Goal: Task Accomplishment & Management: Use online tool/utility

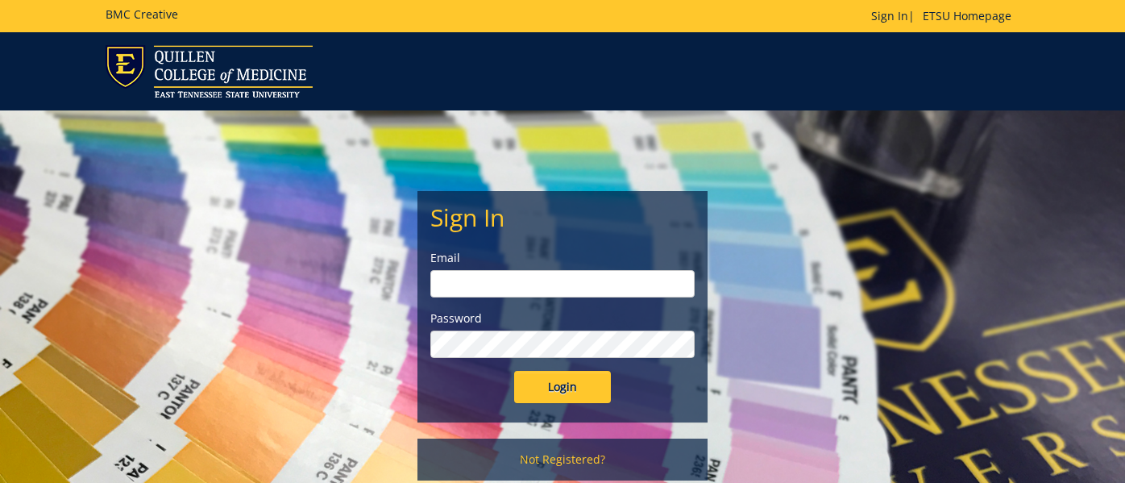
type input "[EMAIL_ADDRESS][DOMAIN_NAME]"
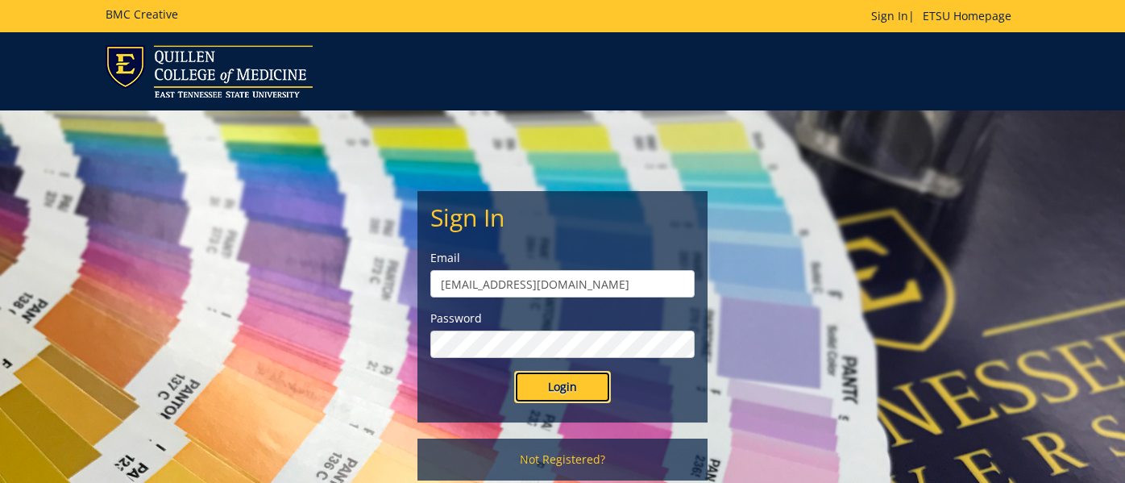
click at [559, 389] on input "Login" at bounding box center [562, 387] width 97 height 32
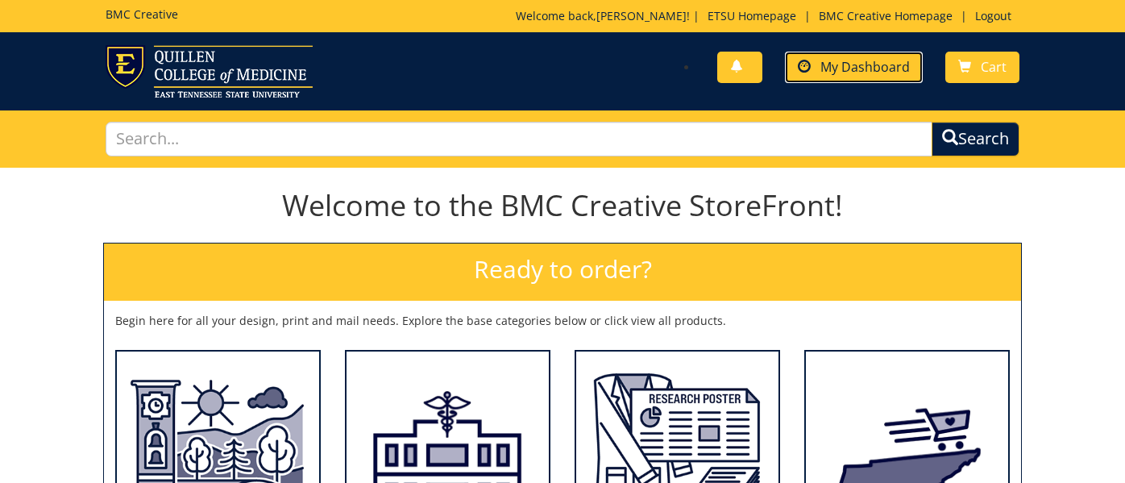
click at [848, 78] on link "My Dashboard" at bounding box center [854, 67] width 138 height 31
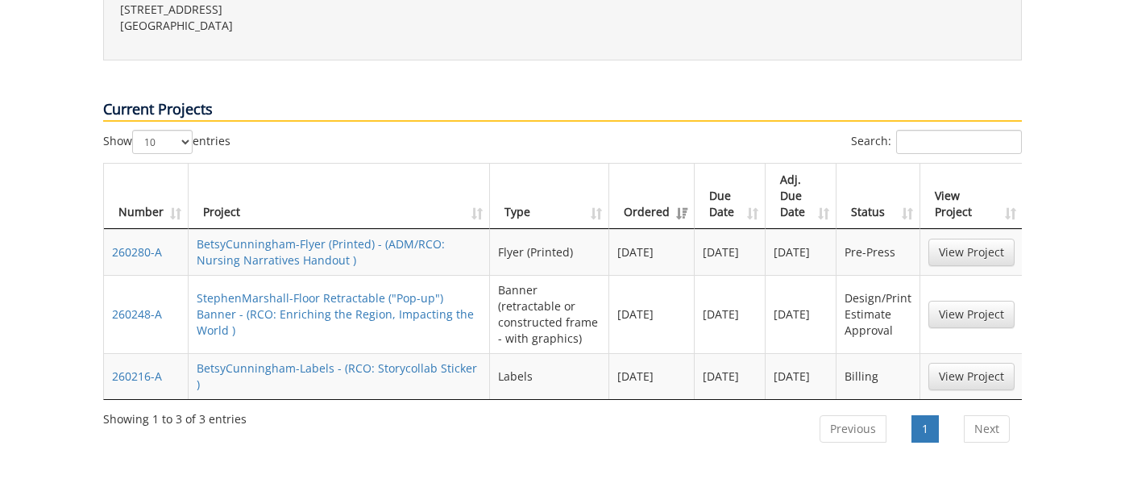
scroll to position [625, 0]
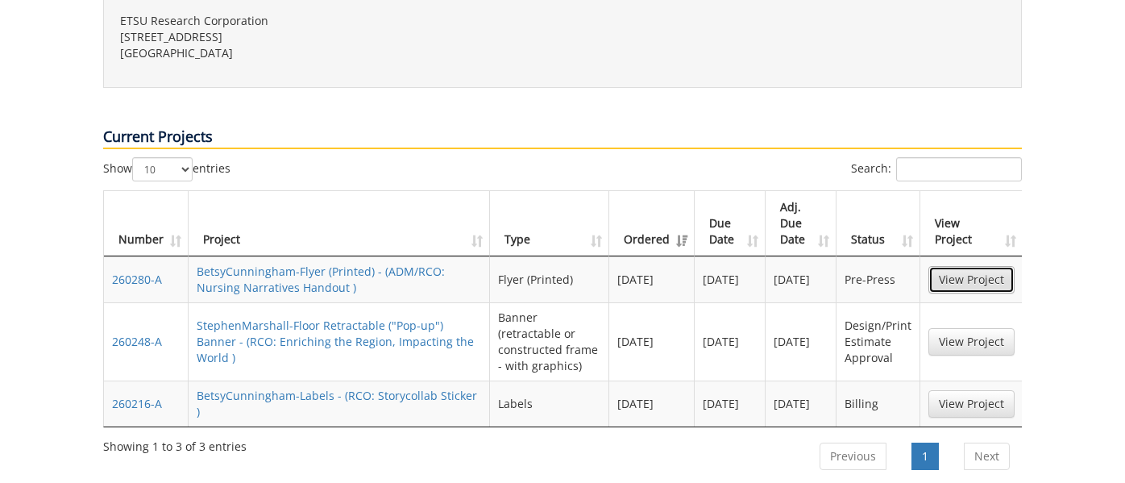
click at [984, 266] on link "View Project" at bounding box center [971, 279] width 86 height 27
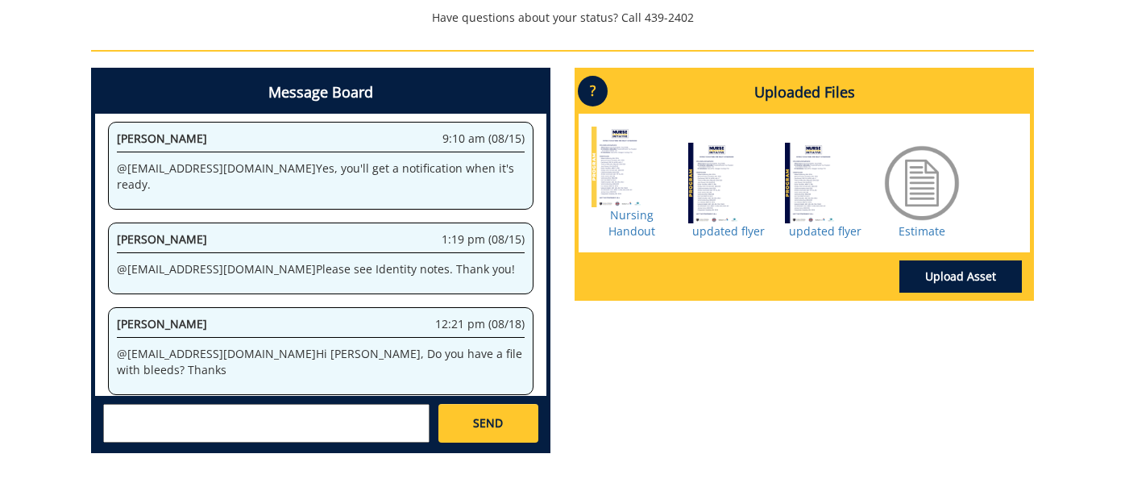
scroll to position [711, 0]
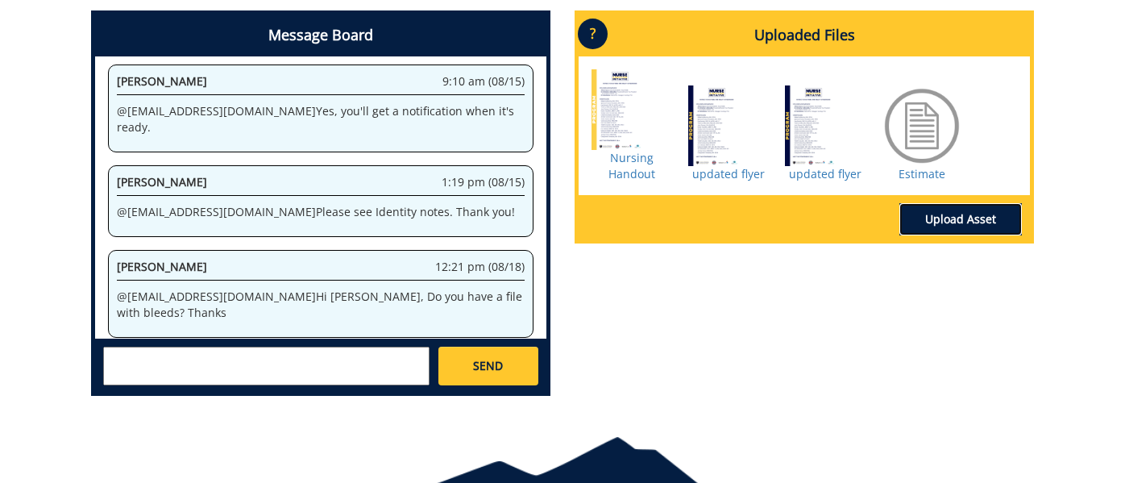
click at [953, 218] on link "Upload Asset" at bounding box center [960, 219] width 123 height 32
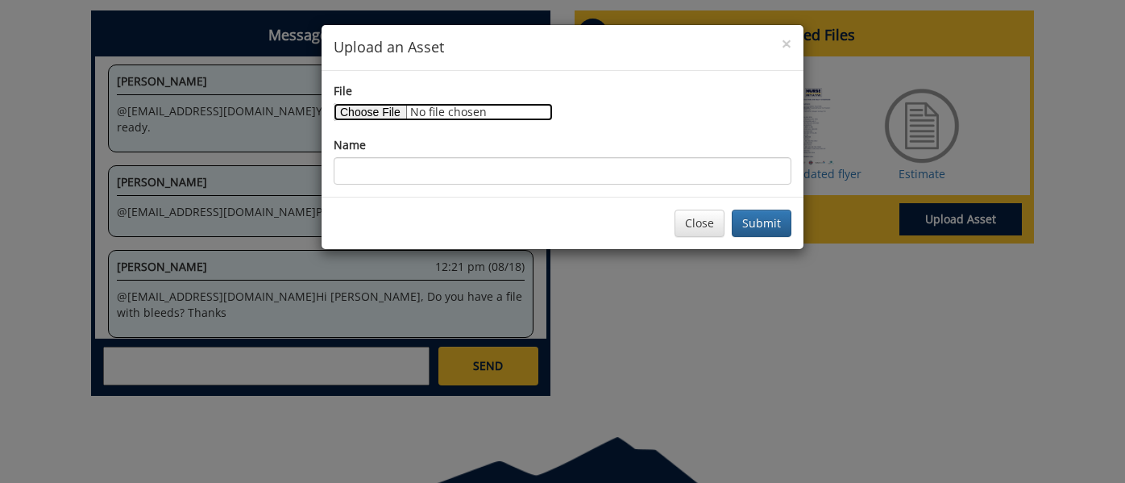
click at [373, 110] on input "File" at bounding box center [443, 112] width 219 height 18
type input "C:\fakepath\NNI student screening [DATE] (5.5 x 8.5 in) (1).png"
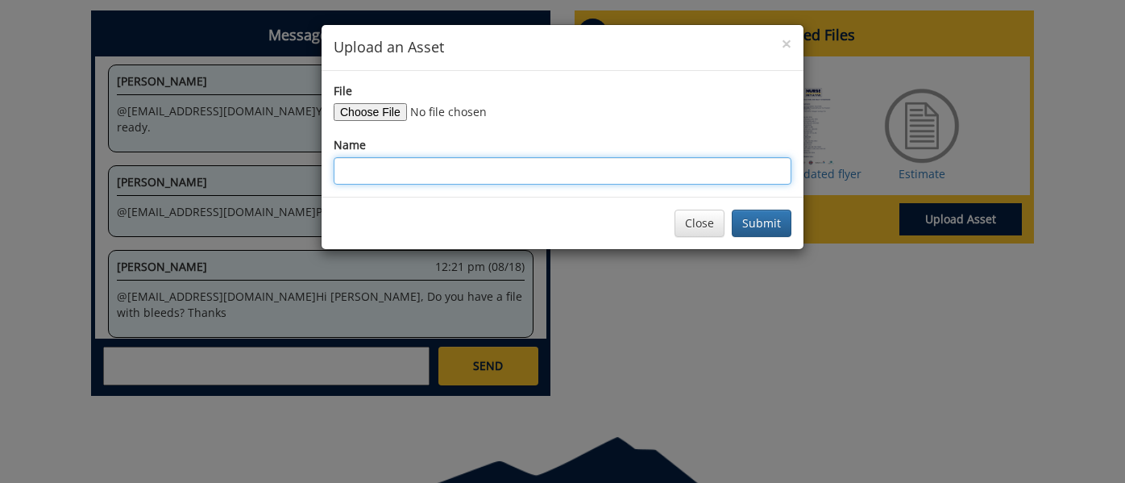
click at [564, 169] on input "Name" at bounding box center [563, 170] width 458 height 27
type input "updated 818"
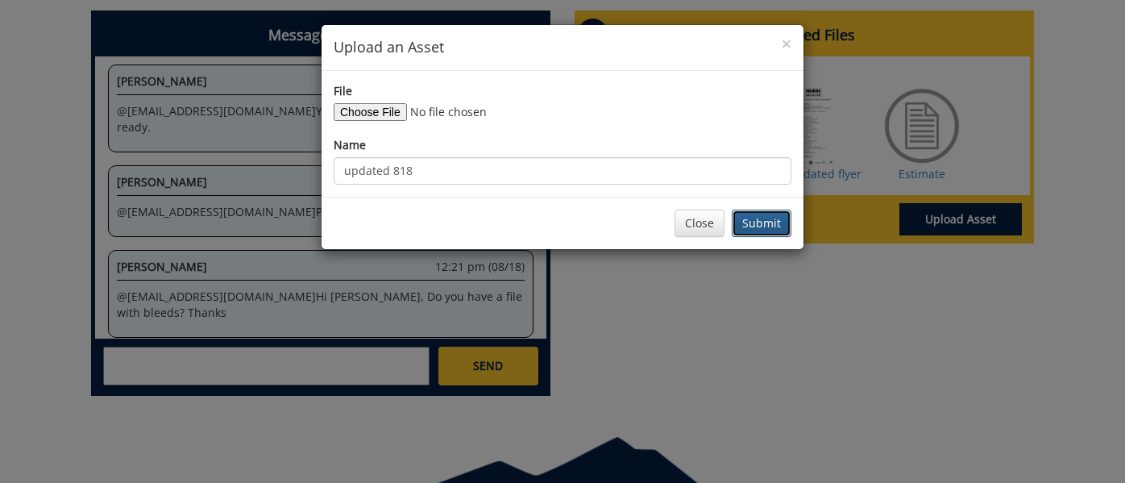
click at [754, 222] on button "Submit" at bounding box center [762, 223] width 60 height 27
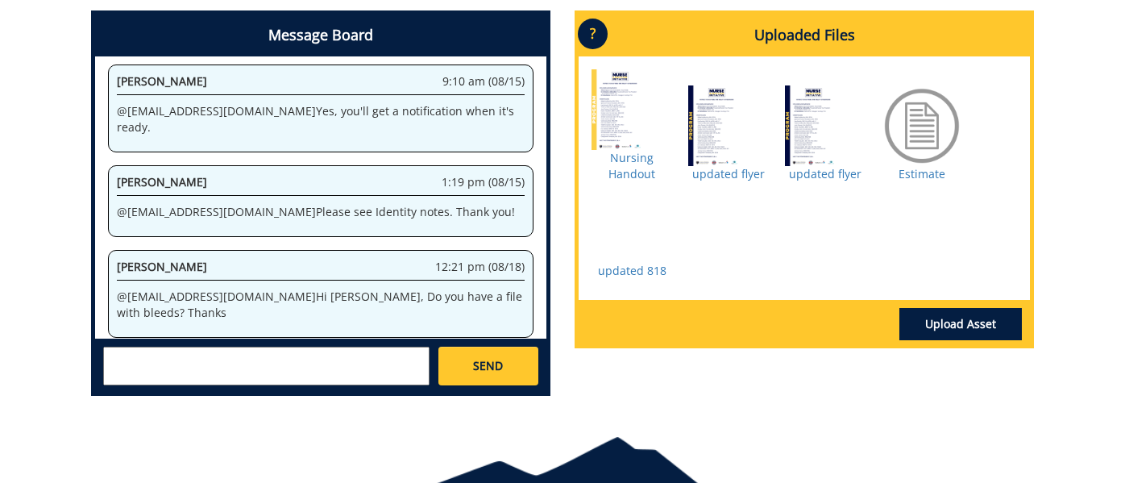
click at [194, 364] on textarea at bounding box center [266, 366] width 326 height 39
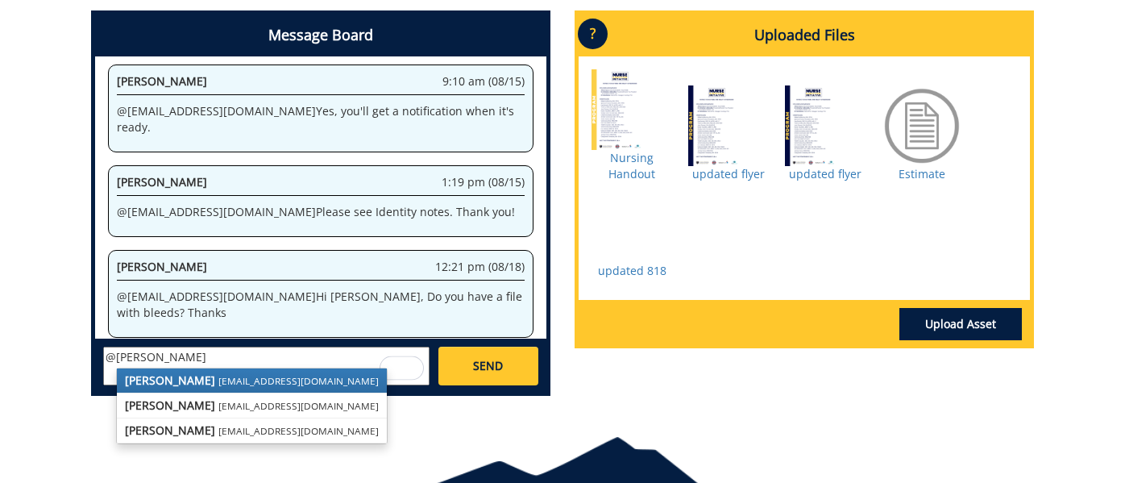
click at [181, 381] on strong "[PERSON_NAME]" at bounding box center [170, 379] width 90 height 15
type textarea "@[EMAIL_ADDRESS][DOMAIN_NAME]"
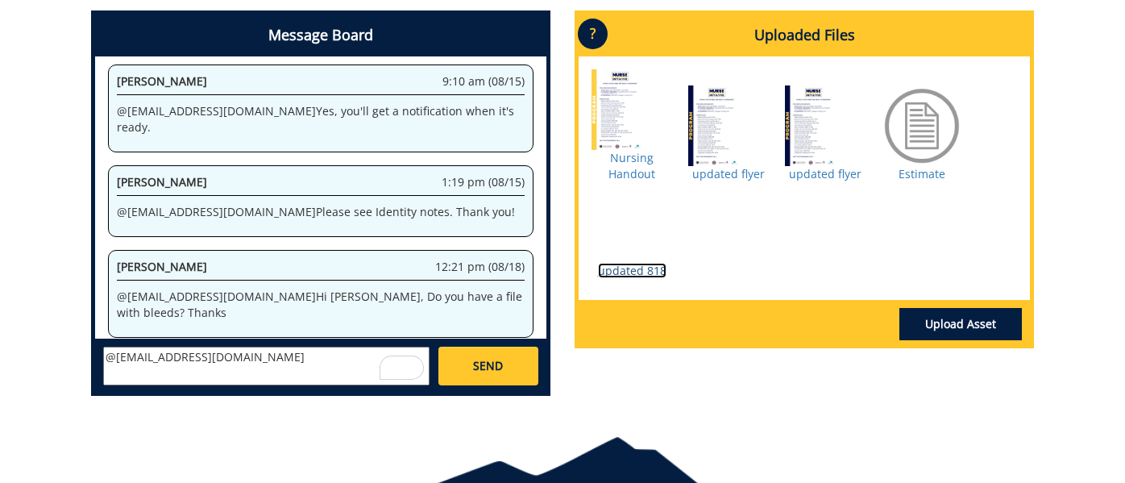
click at [642, 273] on link "updated 818" at bounding box center [632, 270] width 69 height 15
click at [314, 374] on textarea "@[EMAIL_ADDRESS][DOMAIN_NAME]" at bounding box center [266, 366] width 326 height 39
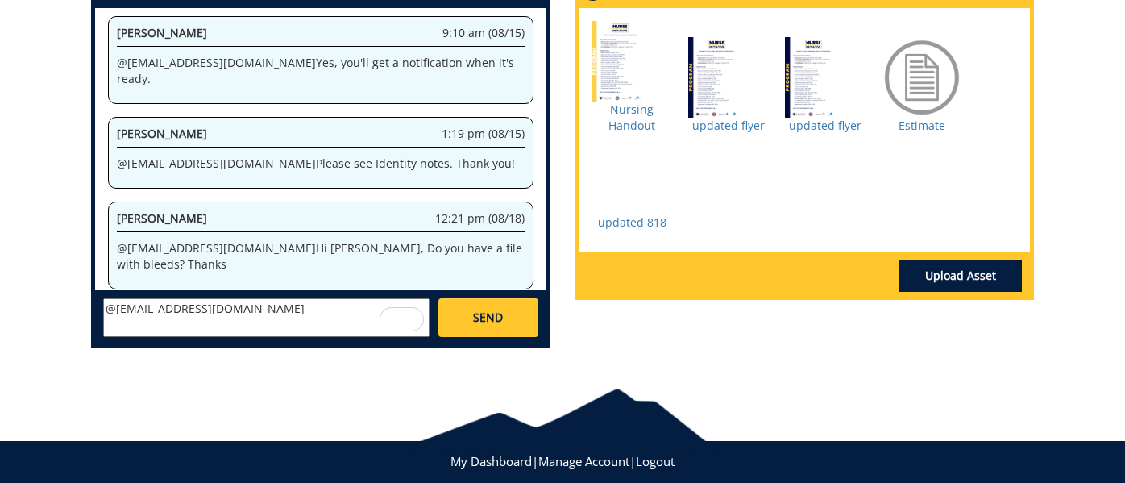
scroll to position [792, 0]
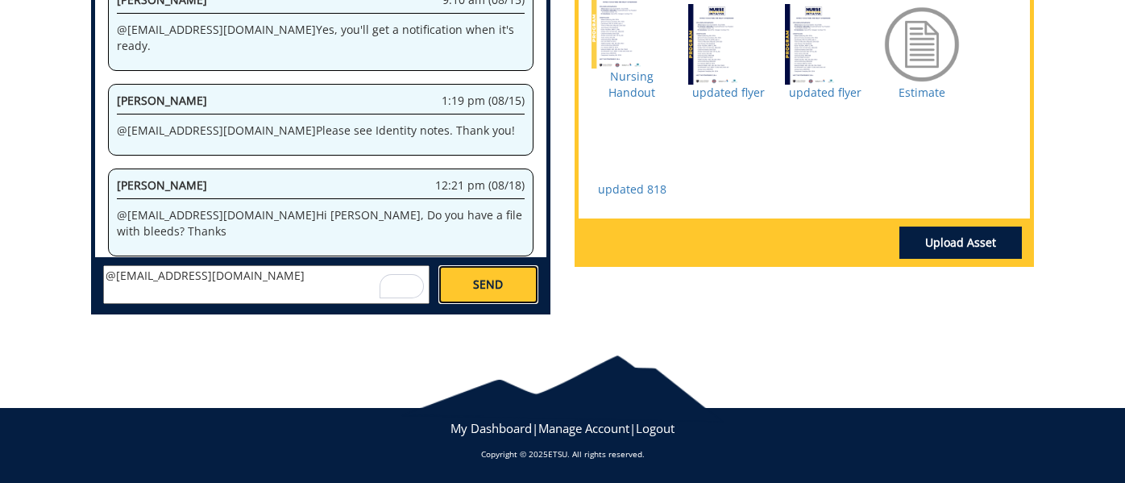
click at [480, 292] on span "SEND" at bounding box center [488, 284] width 30 height 16
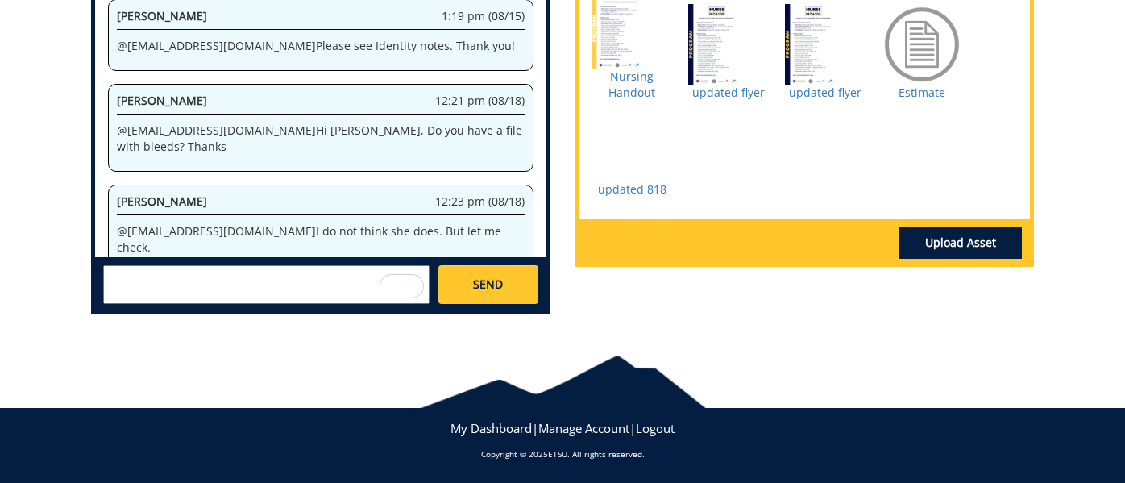
click at [916, 69] on div at bounding box center [922, 44] width 81 height 81
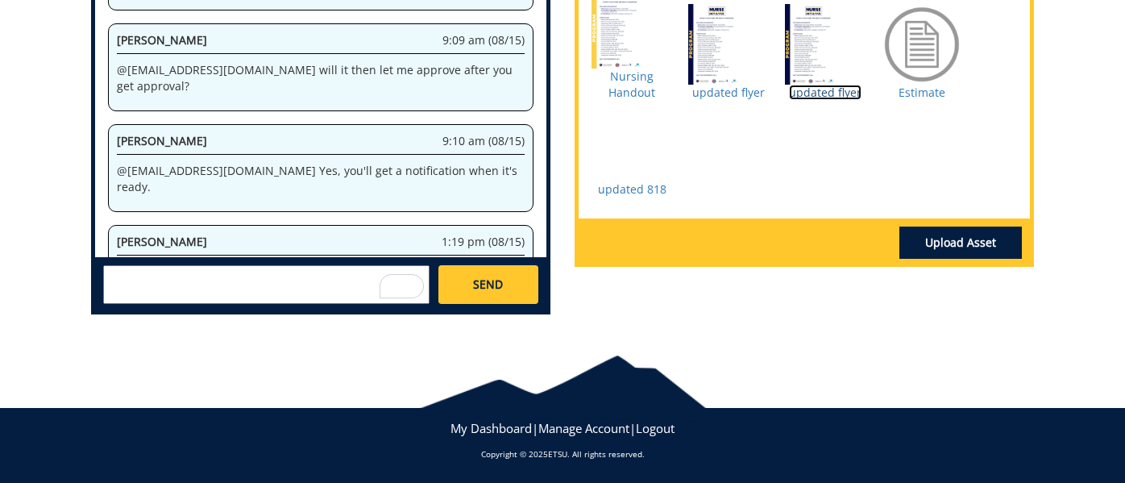
click at [813, 92] on link "updated flyer" at bounding box center [825, 92] width 73 height 15
click at [617, 189] on link "updated 818" at bounding box center [632, 188] width 69 height 15
click at [951, 251] on link "Upload Asset" at bounding box center [960, 242] width 123 height 32
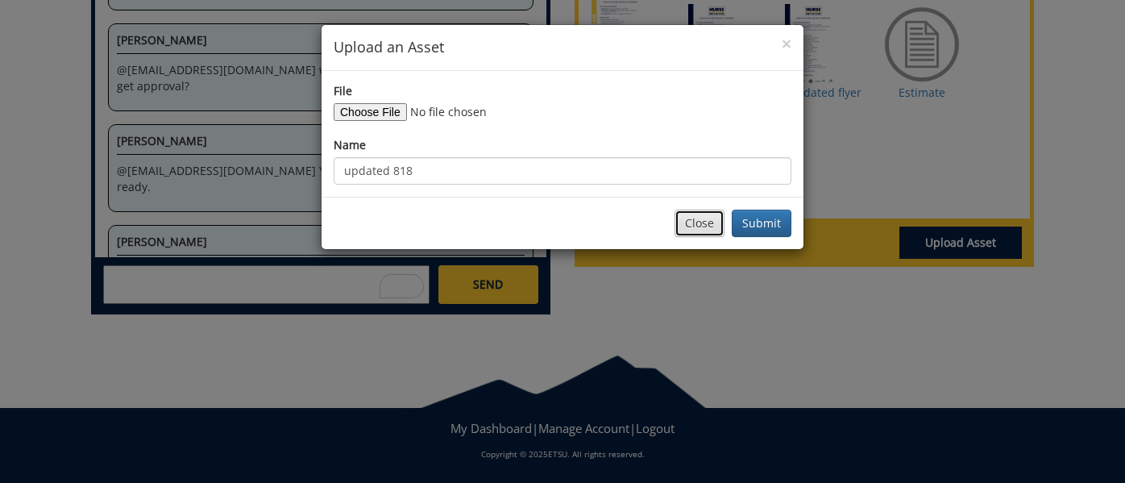
click at [702, 231] on button "Close" at bounding box center [700, 223] width 50 height 27
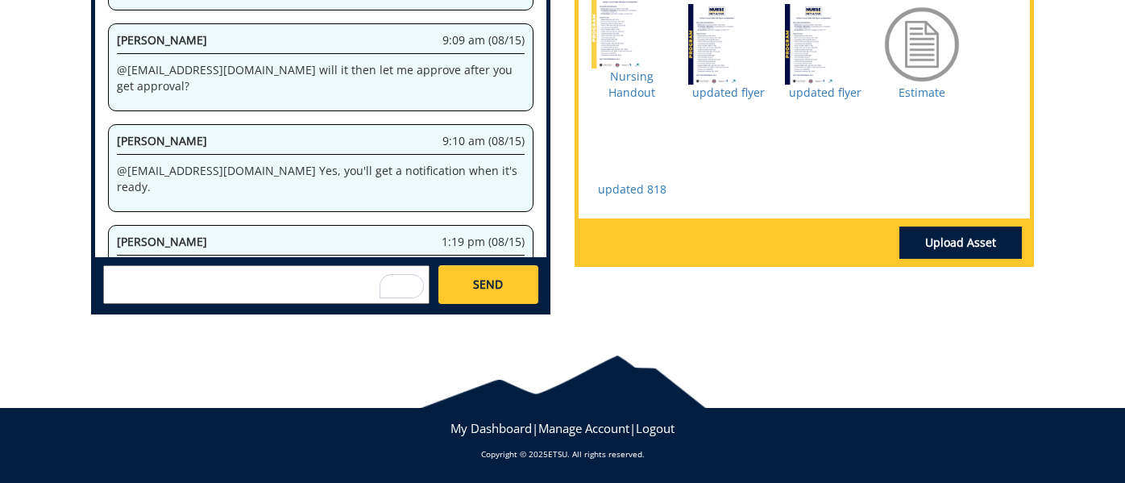
click at [714, 257] on div at bounding box center [804, 242] width 435 height 32
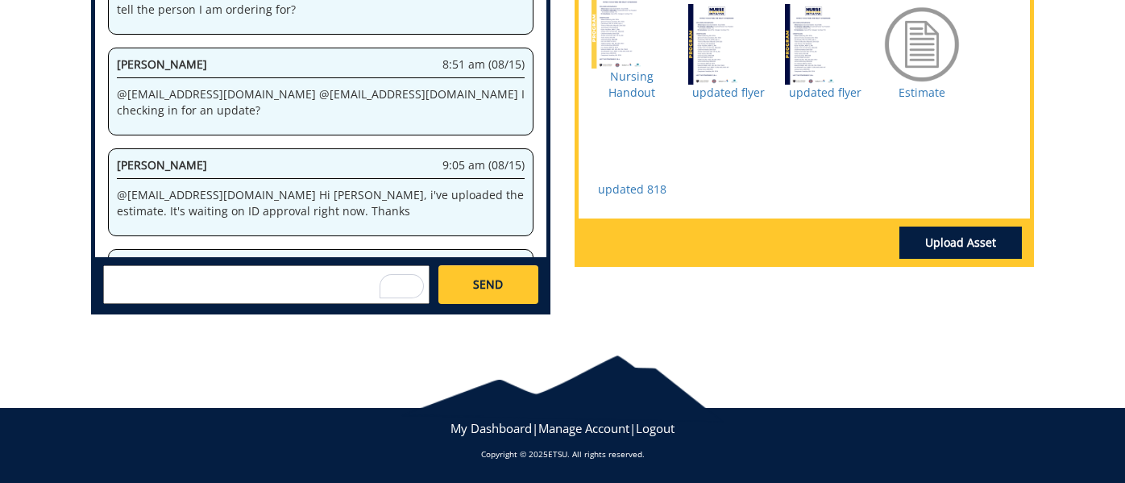
click at [735, 166] on div "Nursing Handout updated flyer updated flyer" at bounding box center [804, 96] width 451 height 243
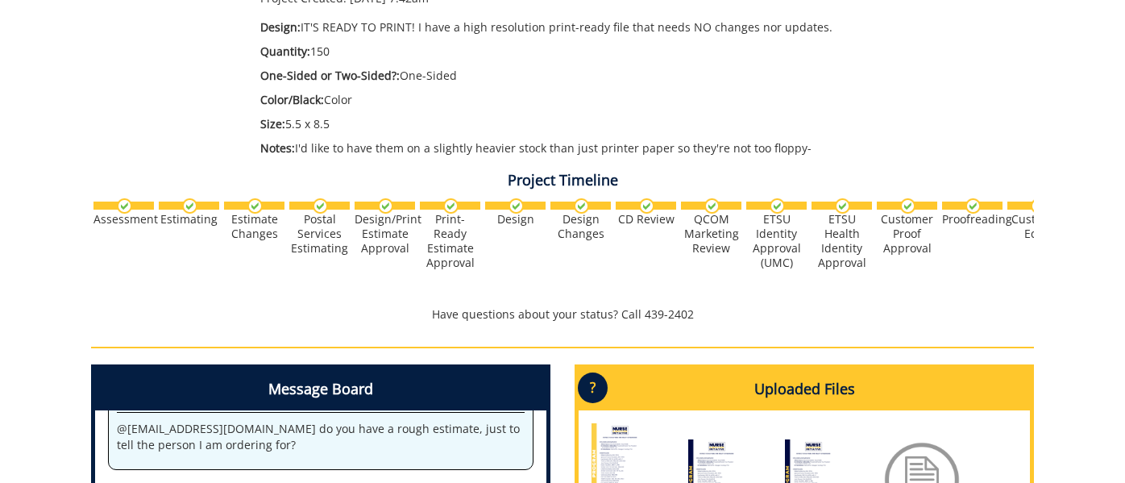
scroll to position [304, 0]
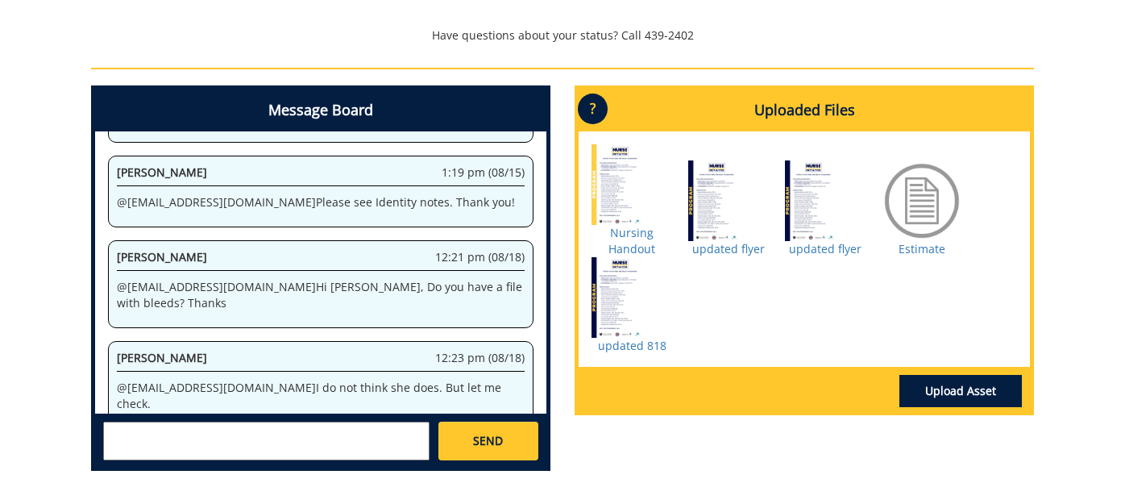
scroll to position [698, 0]
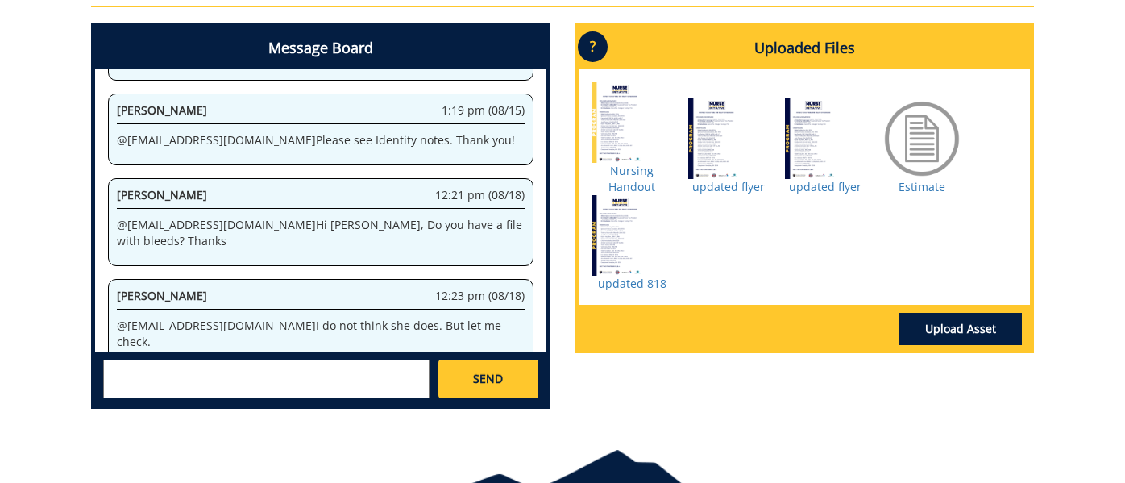
click at [297, 389] on textarea at bounding box center [266, 378] width 326 height 39
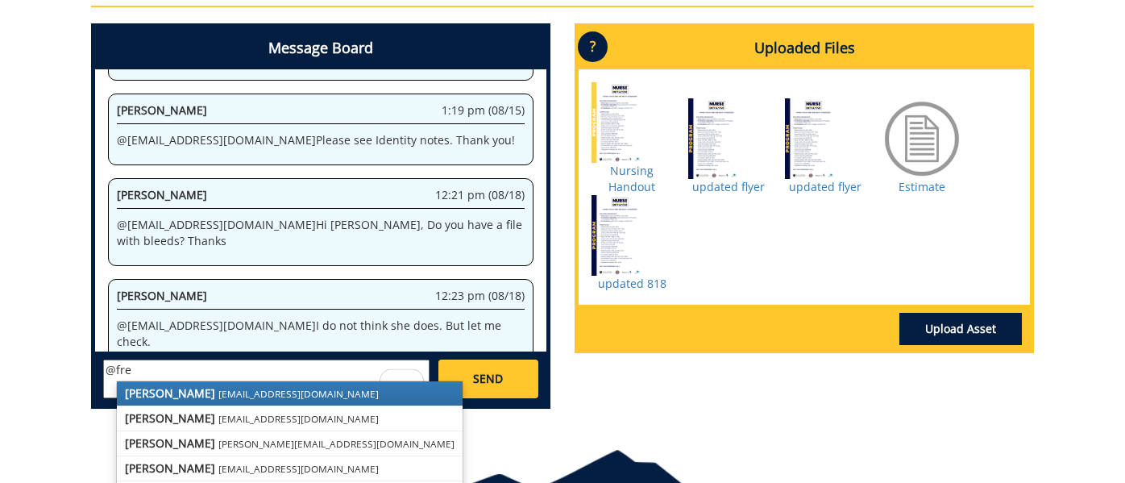
click at [221, 403] on link "[PERSON_NAME] [EMAIL_ADDRESS][DOMAIN_NAME]" at bounding box center [290, 393] width 346 height 24
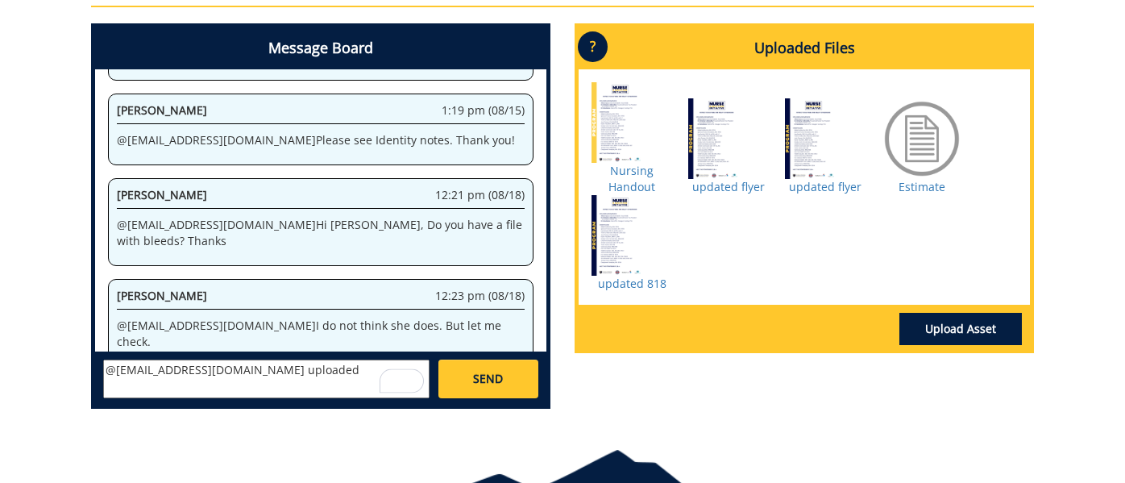
type textarea "@[EMAIL_ADDRESS][DOMAIN_NAME] uploaded"
click at [478, 382] on span "SEND" at bounding box center [488, 379] width 30 height 16
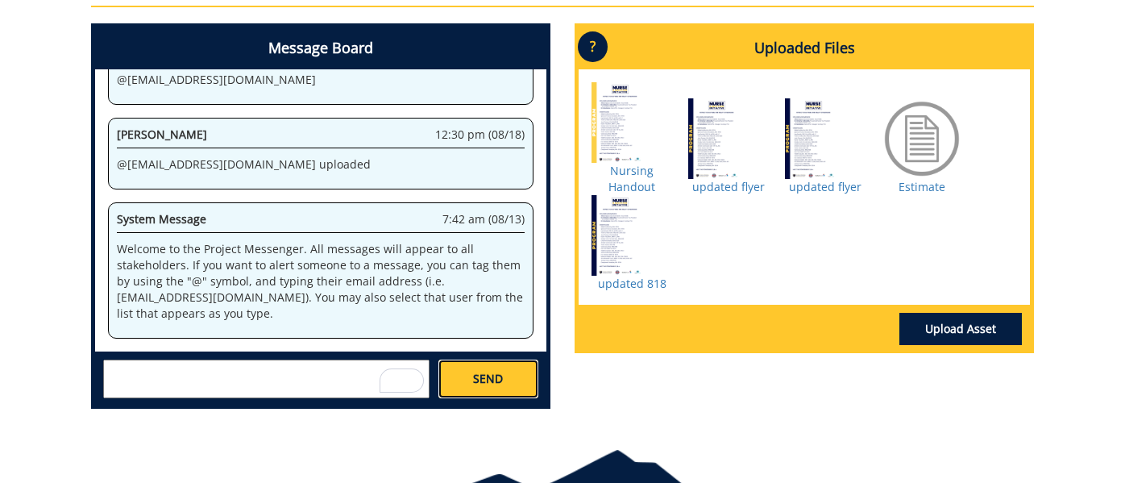
scroll to position [16338, 0]
